Goal: Navigation & Orientation: Understand site structure

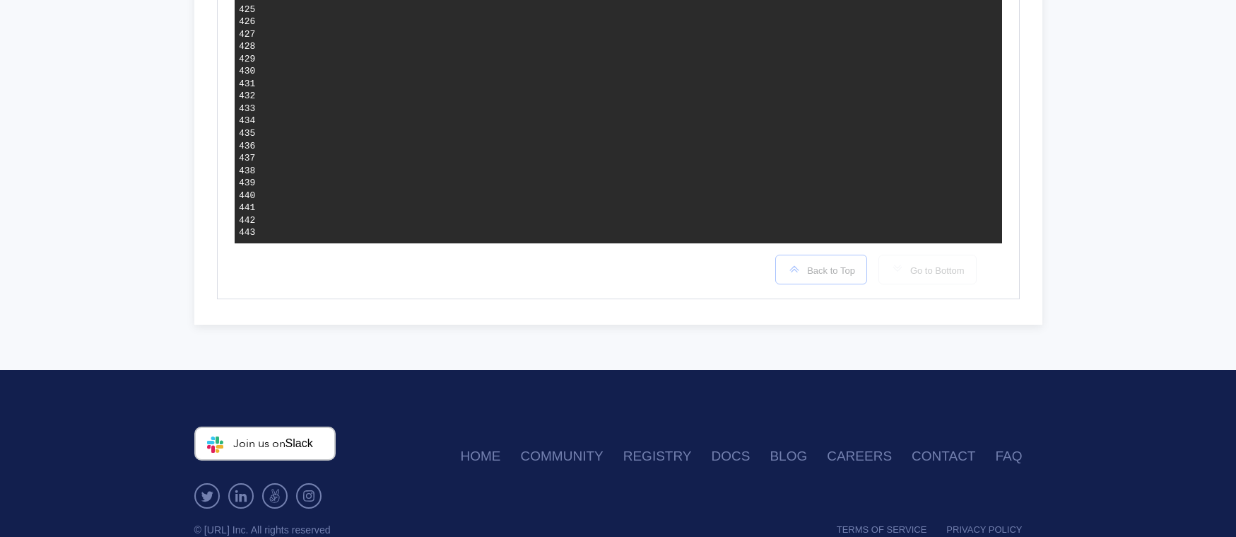
scroll to position [5670, 0]
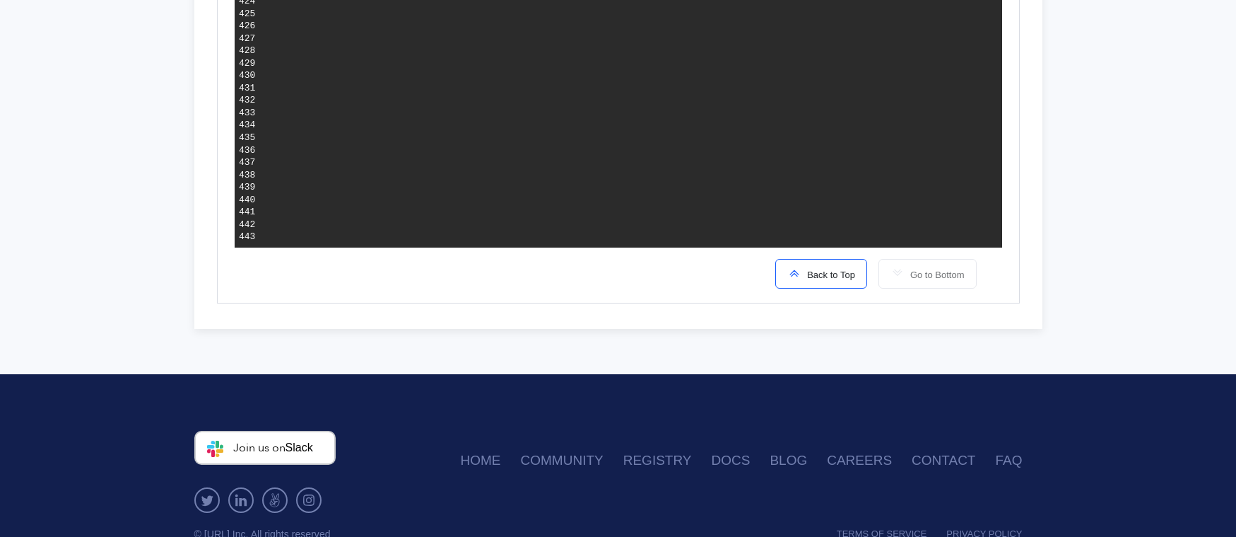
drag, startPoint x: 346, startPoint y: 221, endPoint x: 564, endPoint y: 221, distance: 218.5
drag, startPoint x: 547, startPoint y: 201, endPoint x: 561, endPoint y: 228, distance: 29.7
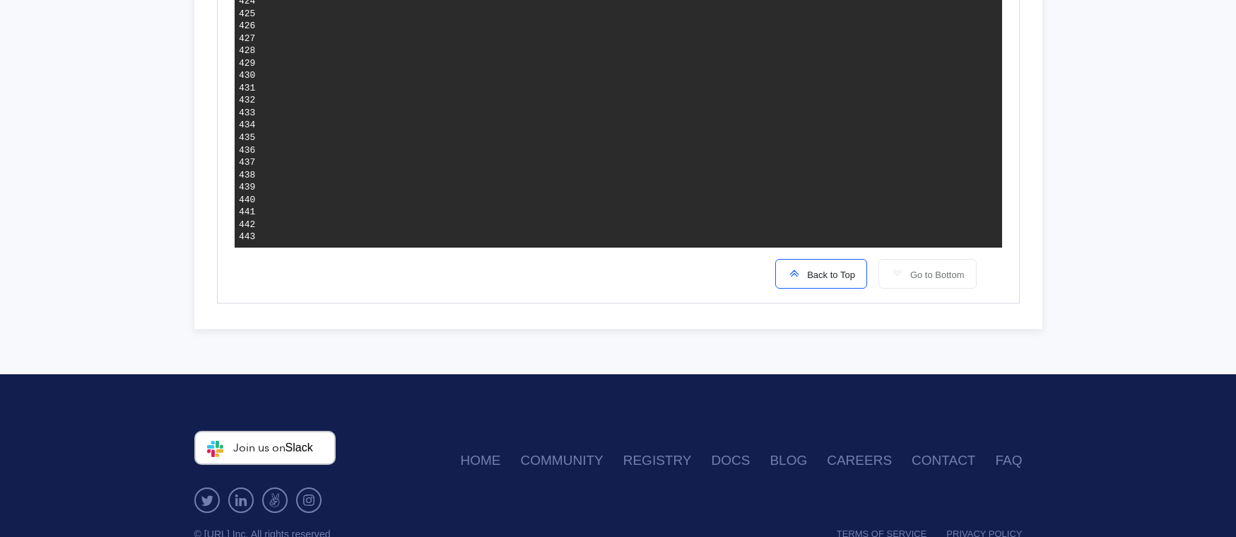
drag, startPoint x: 545, startPoint y: 140, endPoint x: 609, endPoint y: 218, distance: 101.5
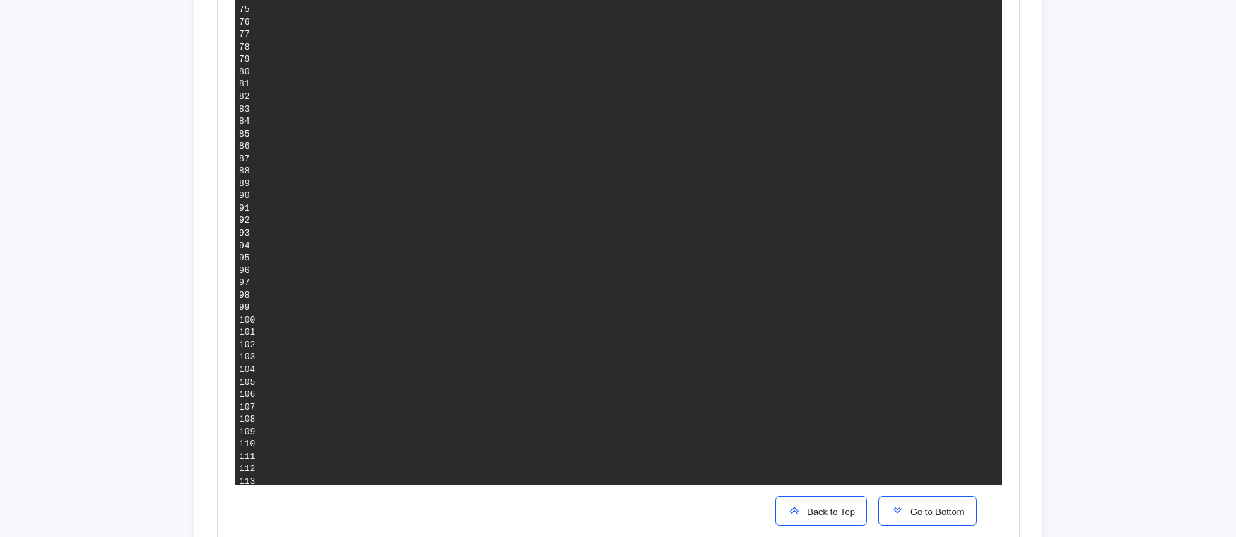
scroll to position [0, 0]
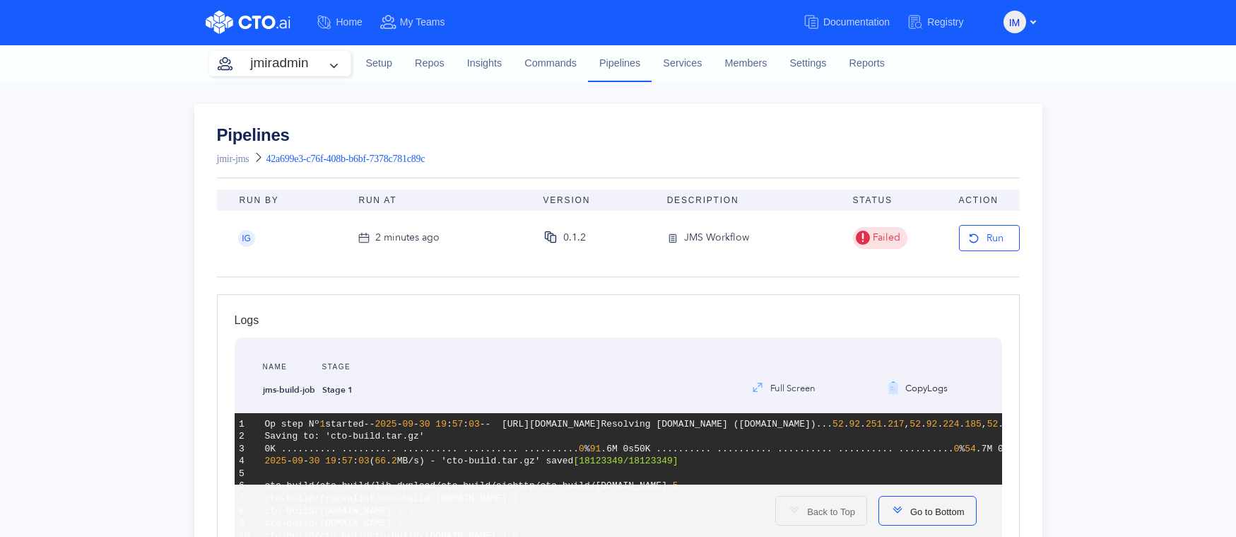
click at [539, 143] on div "Pipelines jmir-jms 42a699e3-c76f-408b-b6bf-7378c781c89c" at bounding box center [618, 148] width 803 height 42
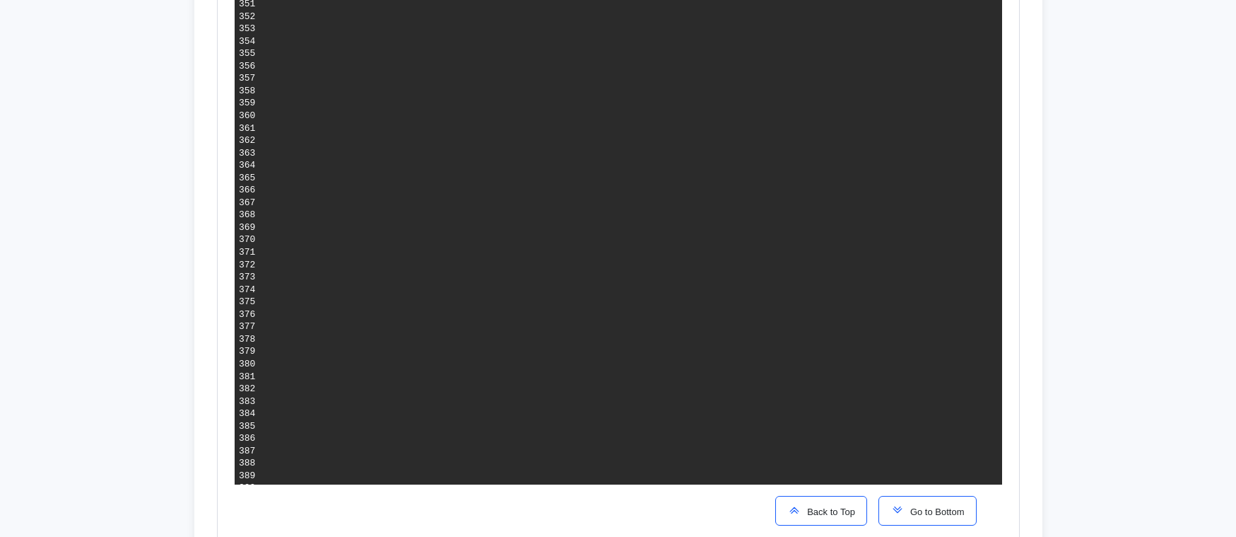
scroll to position [5076, 0]
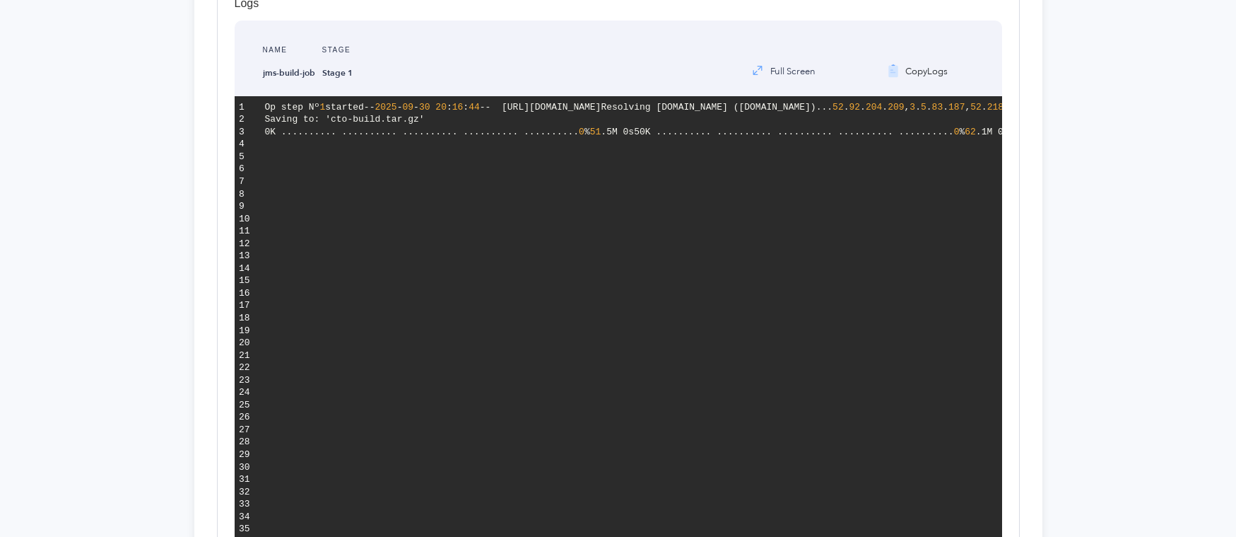
scroll to position [322, 0]
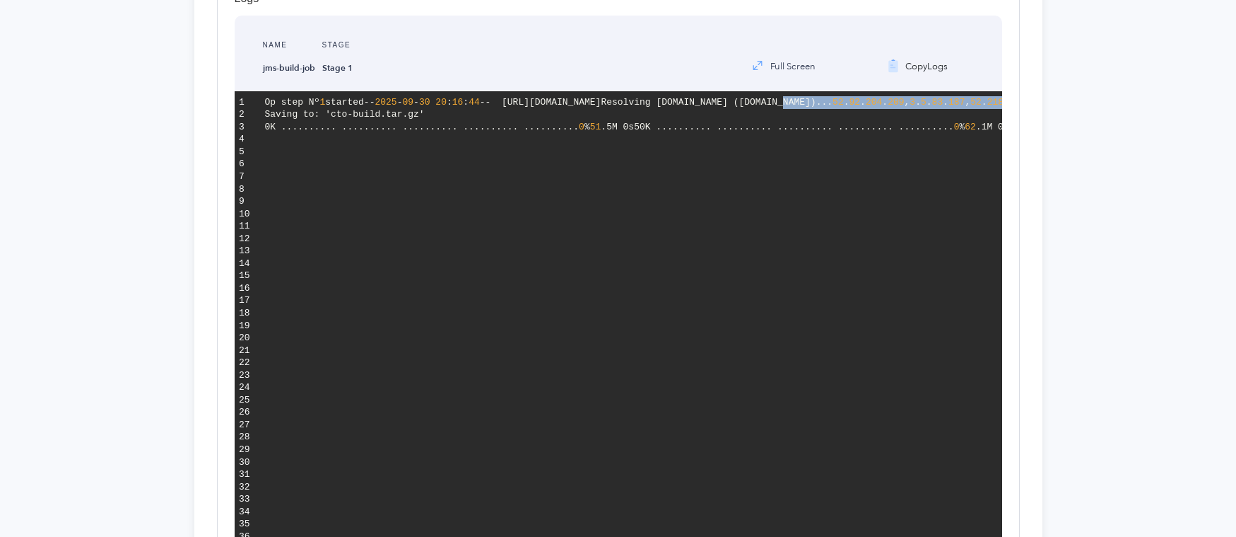
drag, startPoint x: 445, startPoint y: 129, endPoint x: 906, endPoint y: 139, distance: 461.1
drag, startPoint x: 344, startPoint y: 177, endPoint x: 439, endPoint y: 180, distance: 94.8
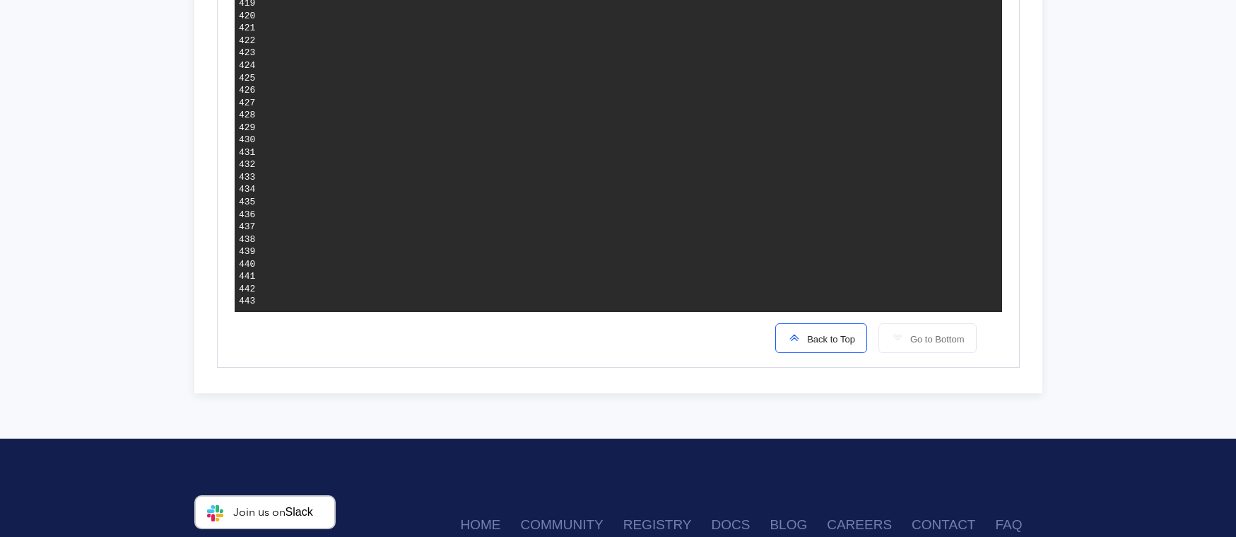
scroll to position [5712, 0]
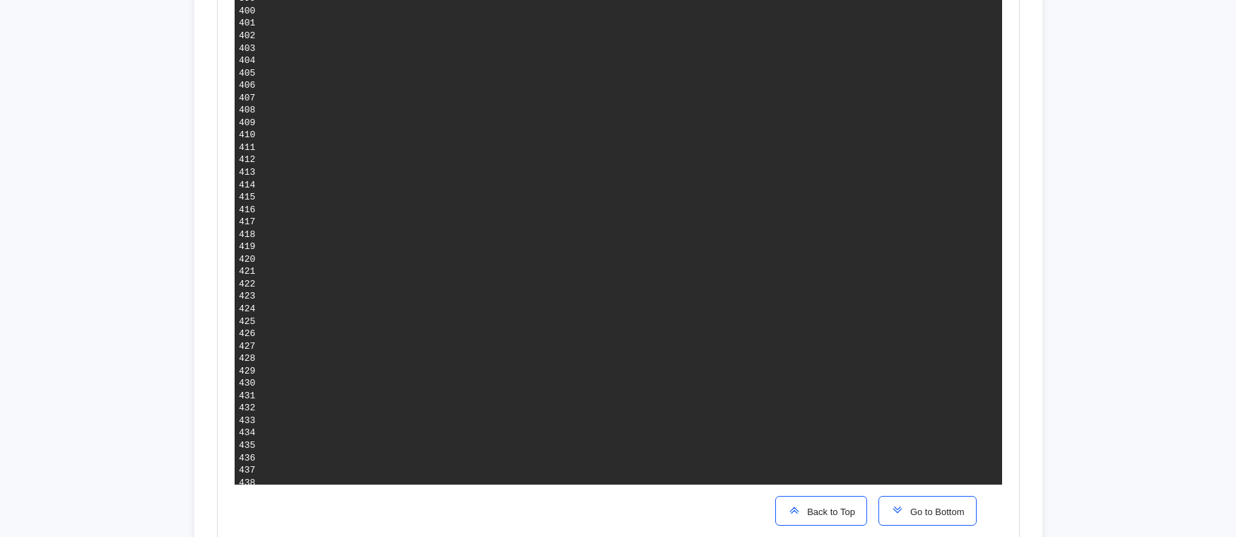
scroll to position [5344, 0]
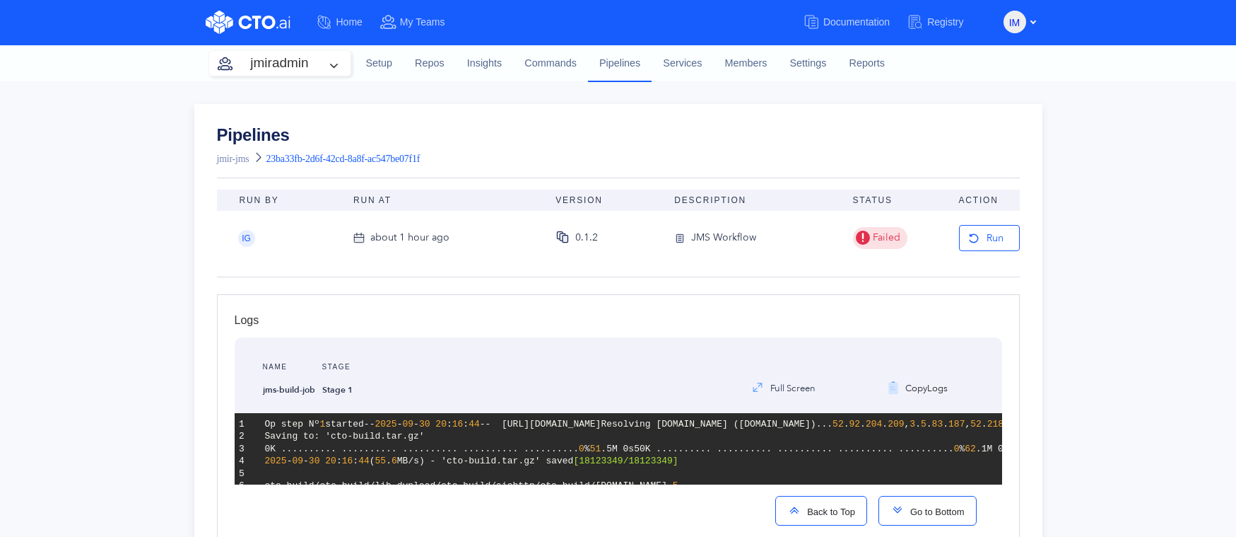
scroll to position [5344, 0]
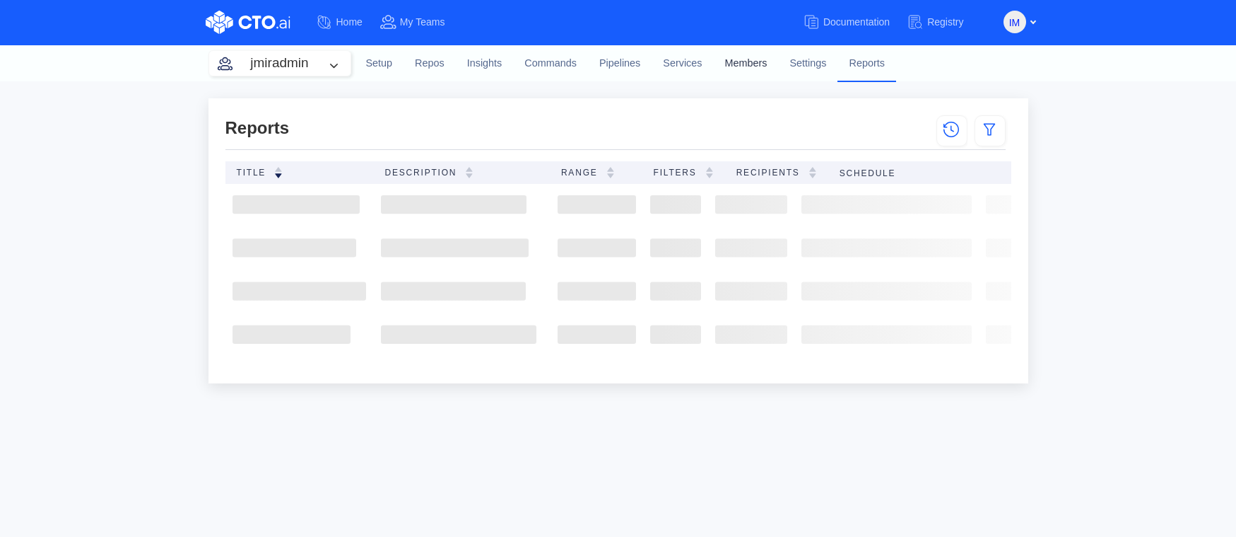
click at [748, 64] on link "Members" at bounding box center [746, 64] width 65 height 38
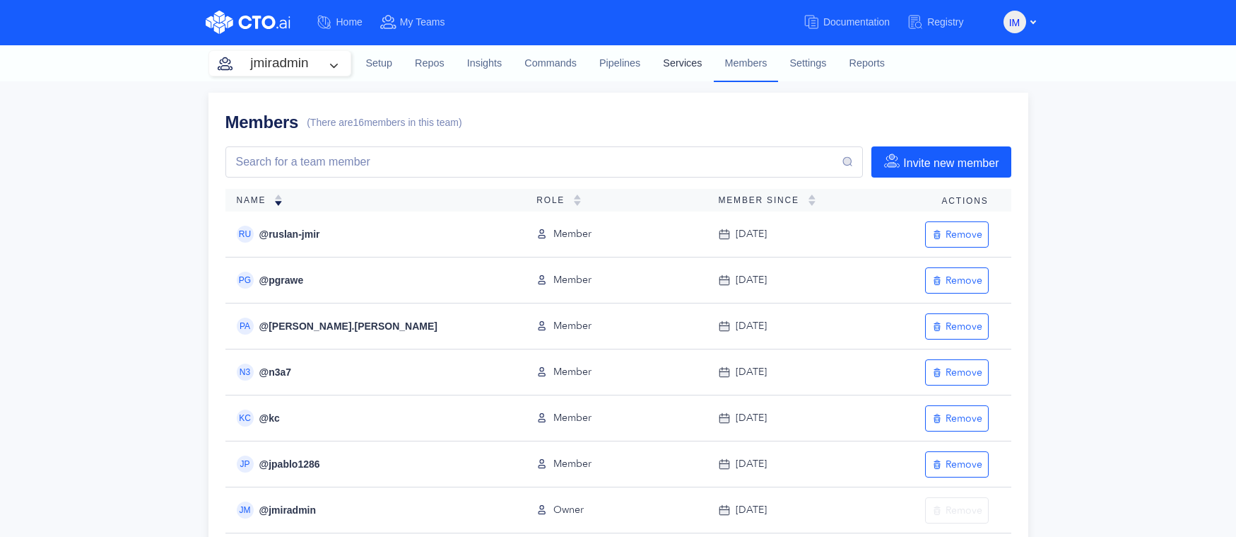
click at [690, 63] on link "Services" at bounding box center [683, 64] width 62 height 38
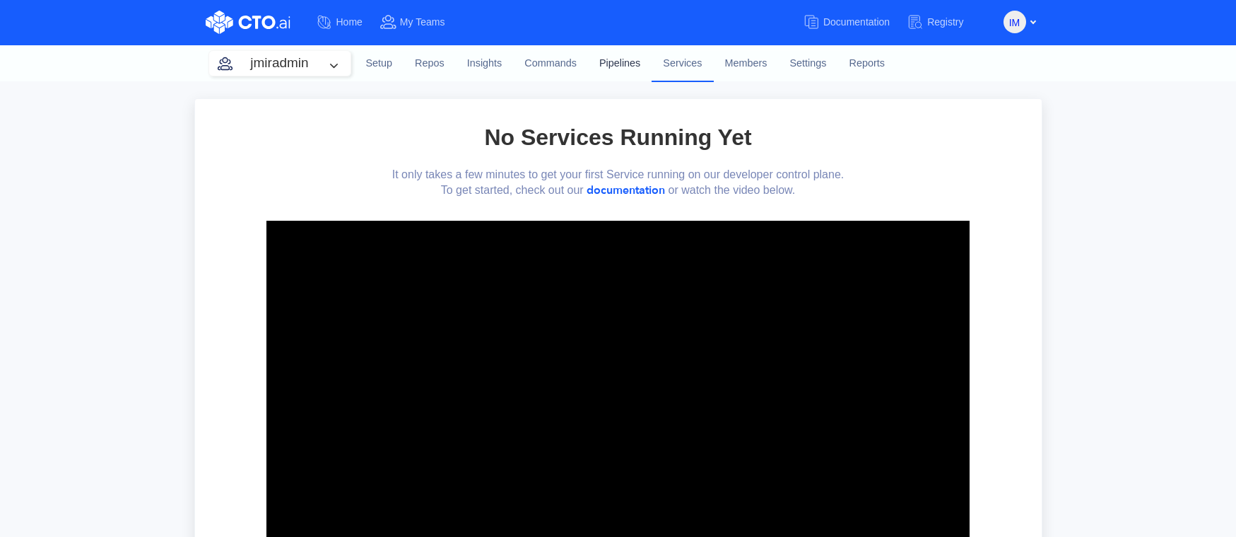
click at [614, 63] on link "Pipelines" at bounding box center [620, 64] width 64 height 38
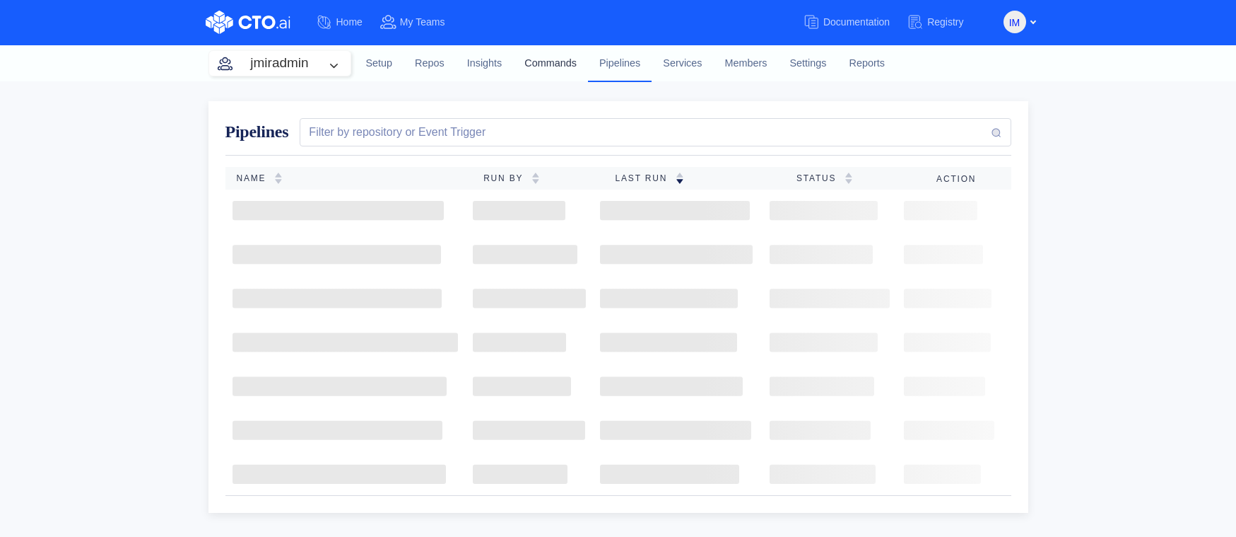
click at [560, 62] on link "Commands" at bounding box center [550, 64] width 75 height 38
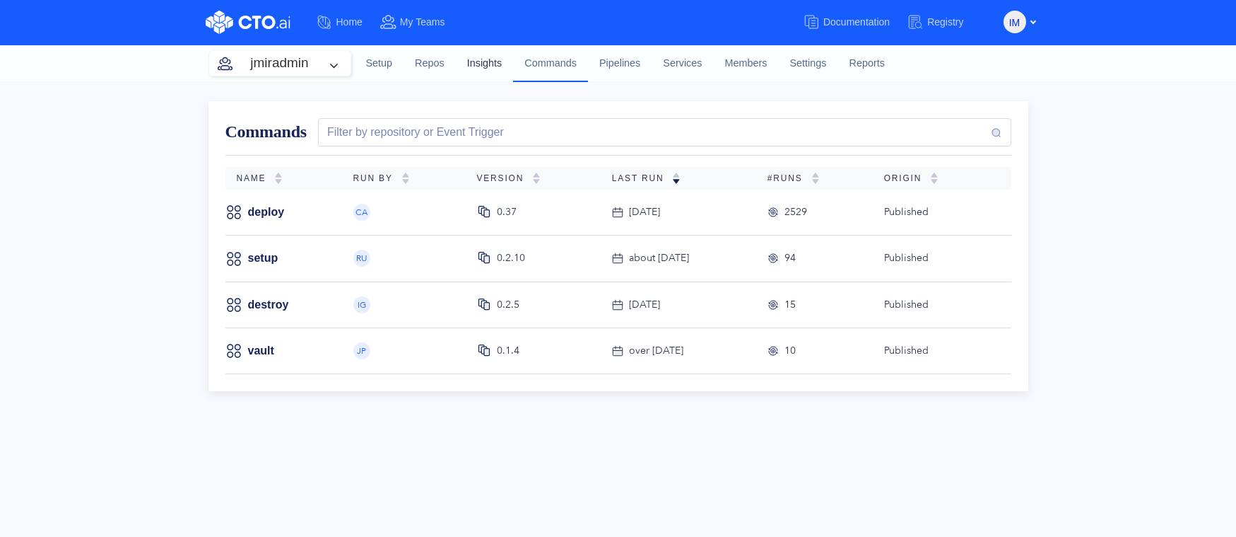
click at [494, 66] on link "Insights" at bounding box center [485, 64] width 58 height 38
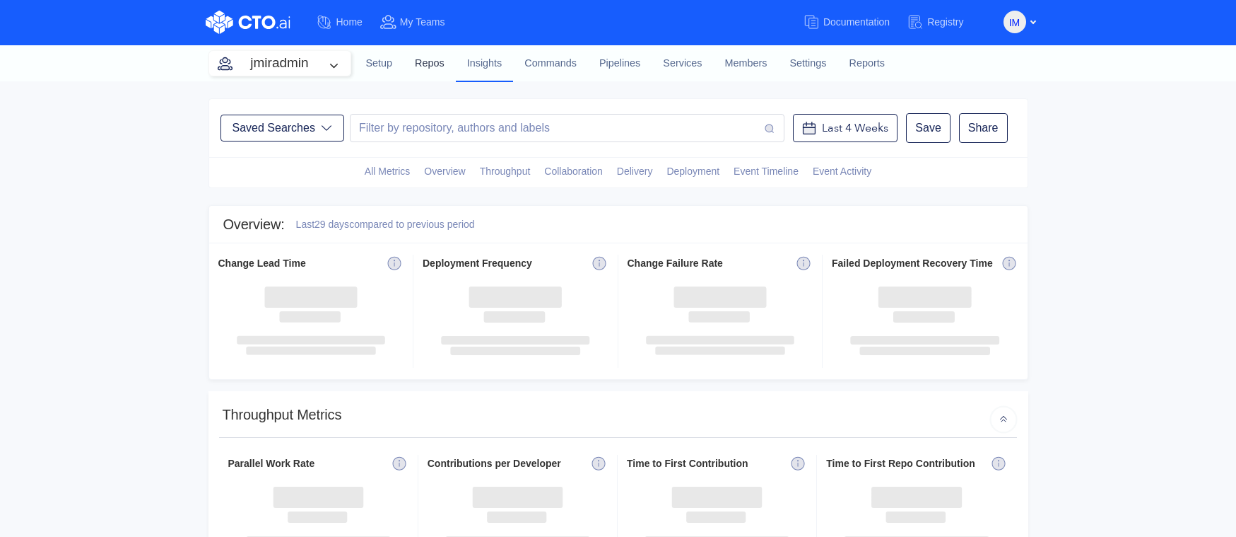
click at [433, 66] on link "Repos" at bounding box center [430, 64] width 52 height 38
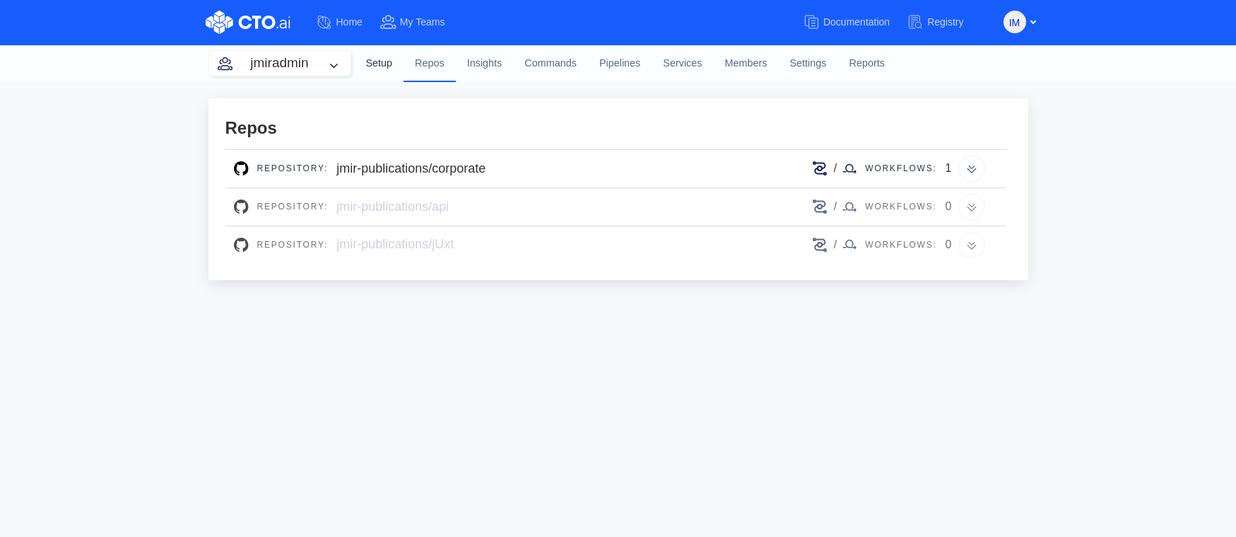
click at [382, 64] on link "Setup" at bounding box center [379, 64] width 49 height 38
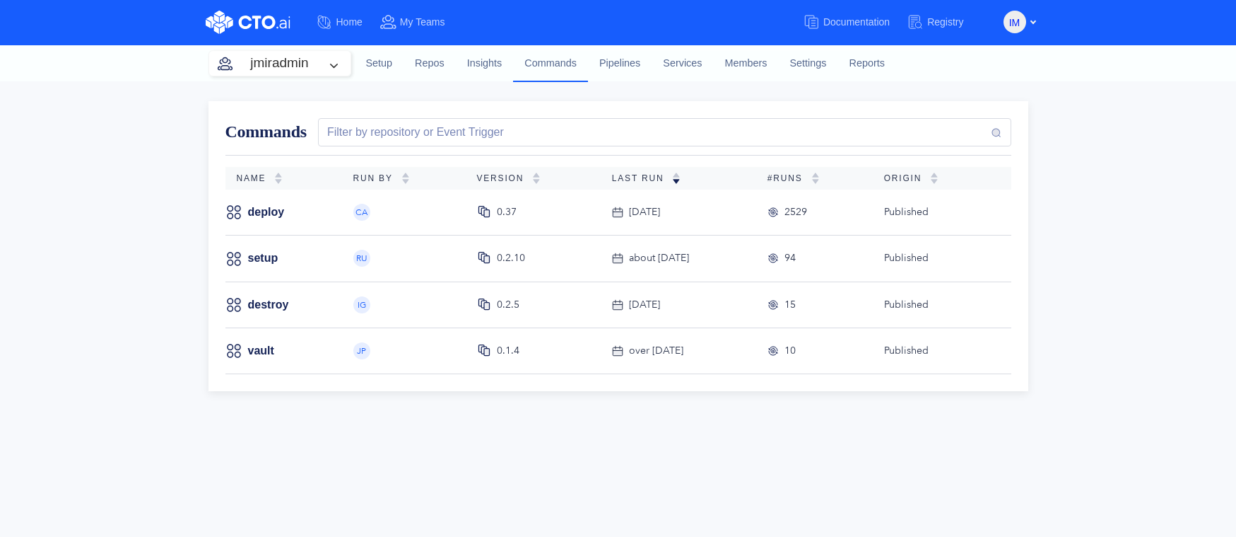
click at [160, 242] on div "Commands Filter by repository or Event Trigger Name Run By Version Last Run #RU…" at bounding box center [618, 308] width 1236 height 455
click at [1090, 204] on div "Commands Filter by repository or Event Trigger Name Run By Version Last Run #RU…" at bounding box center [618, 308] width 1236 height 455
click at [1053, 197] on div "Commands Filter by repository or Event Trigger Name Run By Version Last Run #RU…" at bounding box center [618, 308] width 1236 height 455
